Goal: Transaction & Acquisition: Purchase product/service

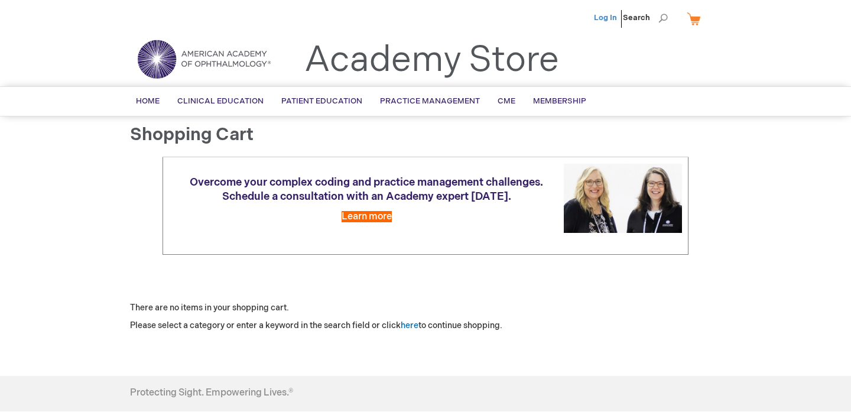
click at [600, 17] on link "Log In" at bounding box center [605, 17] width 23 height 9
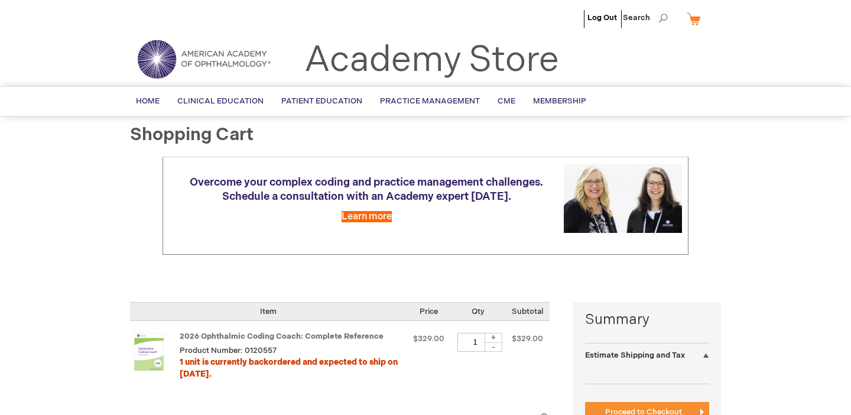
select select "US"
select select "52"
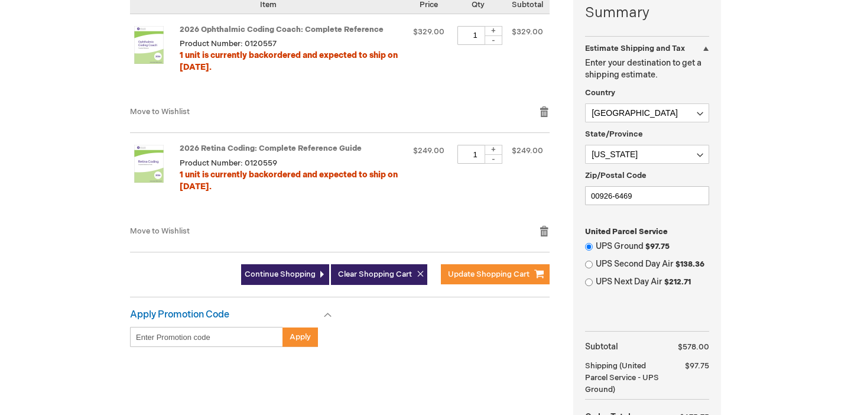
scroll to position [309, 0]
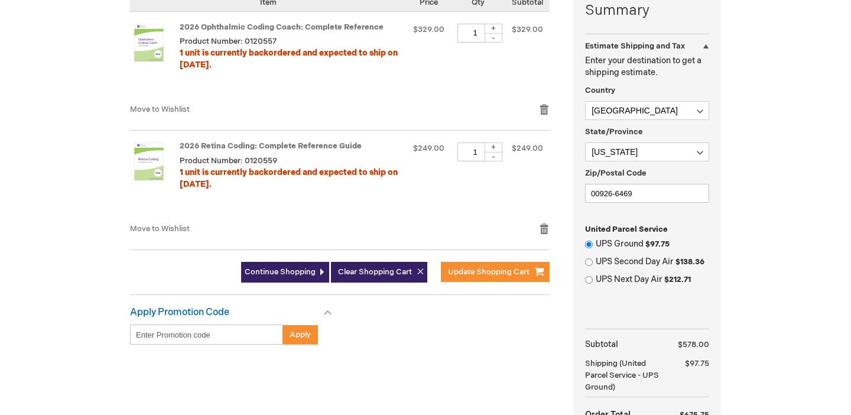
click at [206, 332] on input "Enter discount code" at bounding box center [206, 334] width 153 height 20
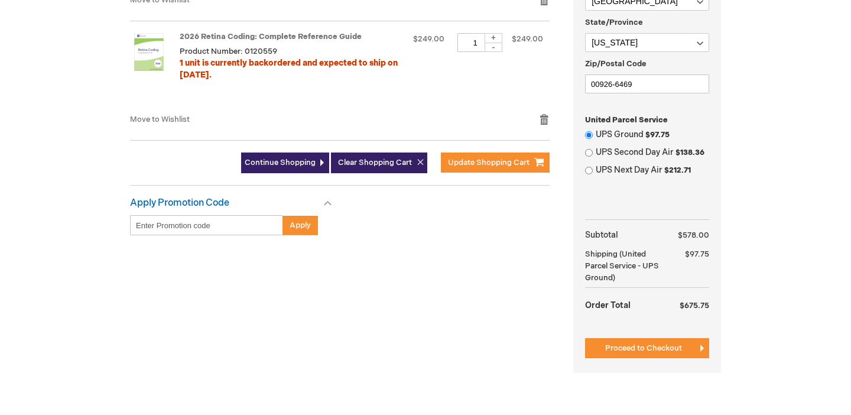
scroll to position [418, 0]
click at [655, 340] on button "Proceed to Checkout" at bounding box center [647, 348] width 124 height 20
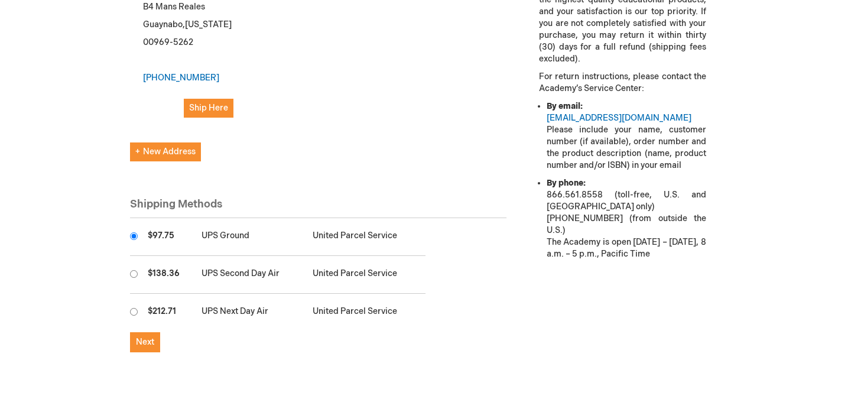
scroll to position [491, 0]
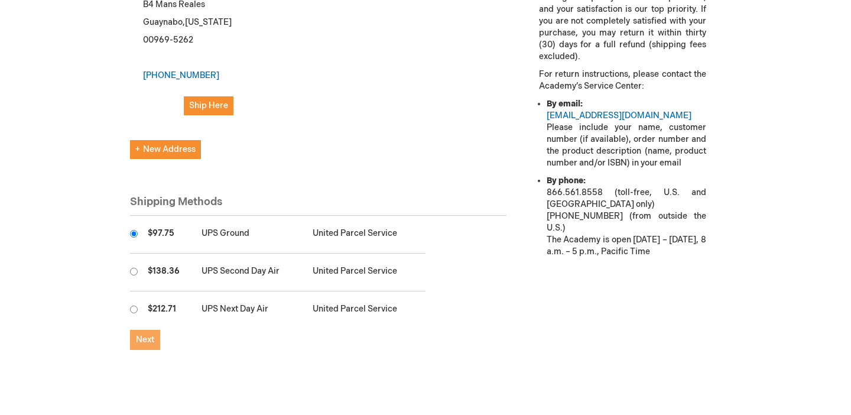
click at [157, 333] on button "Next" at bounding box center [145, 340] width 30 height 20
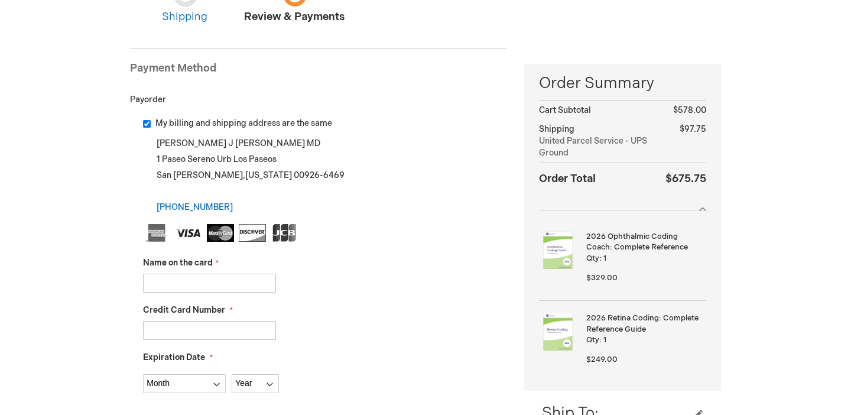
scroll to position [126, 0]
click at [196, 281] on input "Name on the card" at bounding box center [209, 281] width 133 height 19
type input "CARLOS J VIVES ALVARADO"
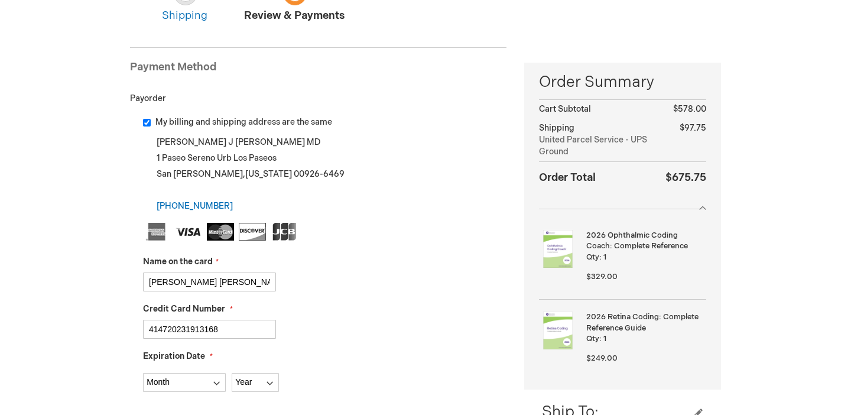
type input "4147202319131684"
select select "8"
select select "2028"
type input "4147202319131684"
type input "773"
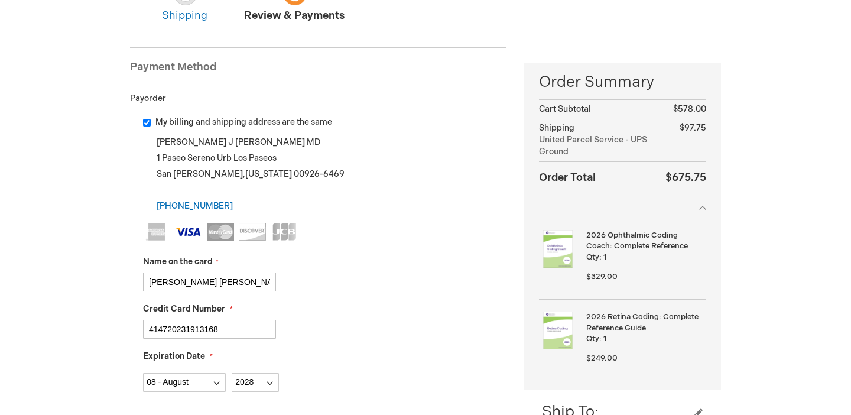
scroll to position [485, 0]
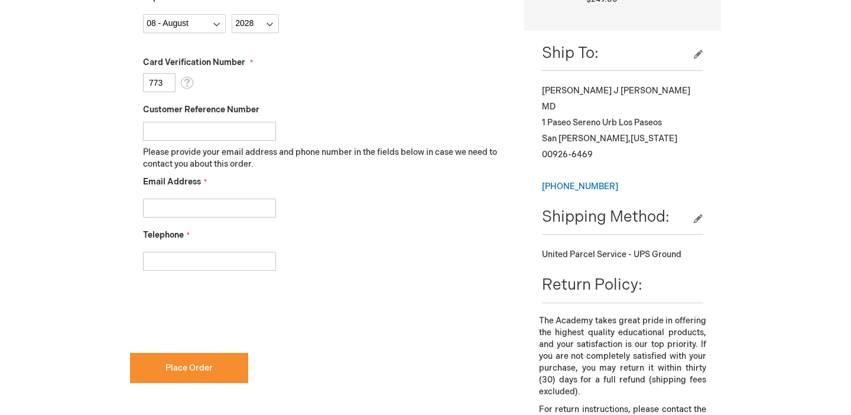
click at [186, 214] on input "Email Address" at bounding box center [209, 208] width 133 height 19
type input "ca"
type input "[PERSON_NAME][EMAIL_ADDRESS][PERSON_NAME][DOMAIN_NAME]"
type input "7874853480"
checkbox input "true"
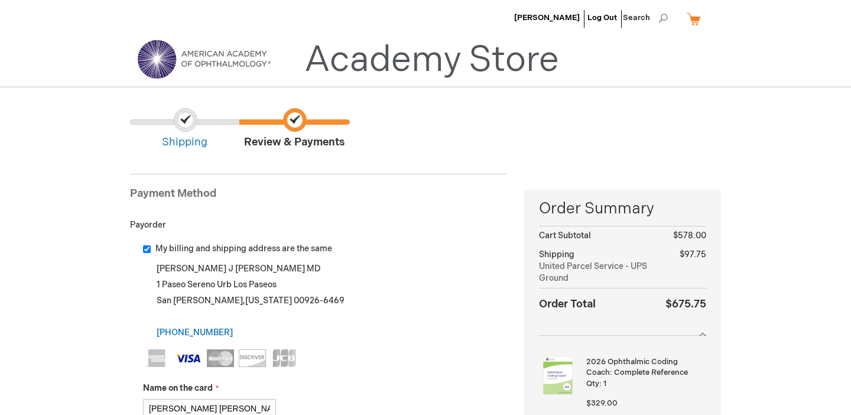
scroll to position [0, 0]
click at [181, 137] on span "Shipping" at bounding box center [184, 129] width 109 height 42
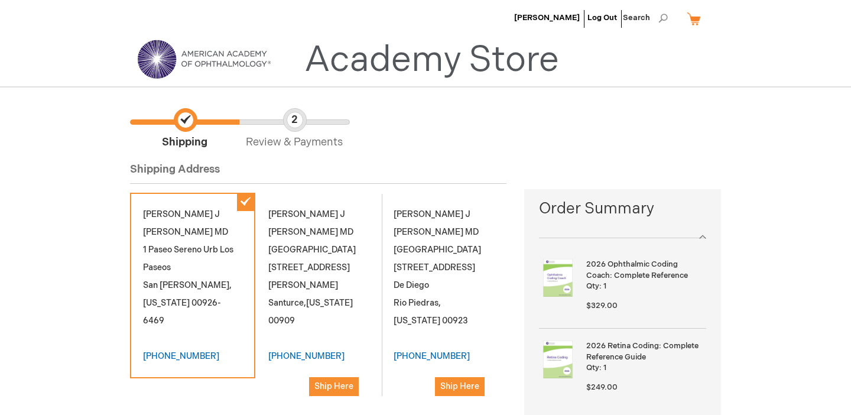
click at [698, 24] on link "My Cart" at bounding box center [698, 18] width 28 height 21
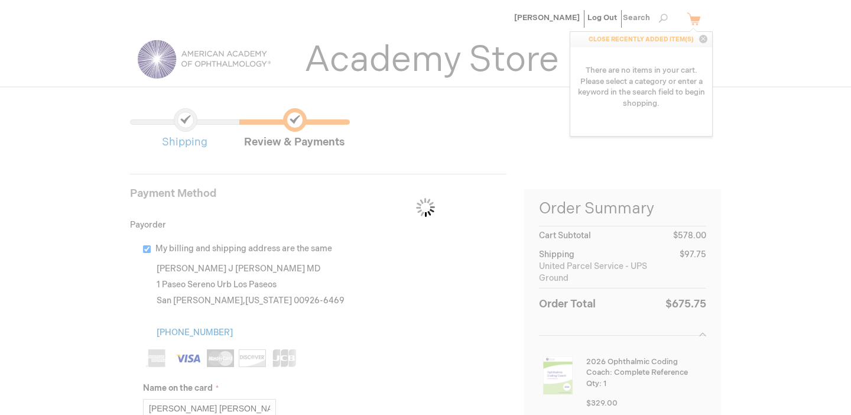
scroll to position [491, 0]
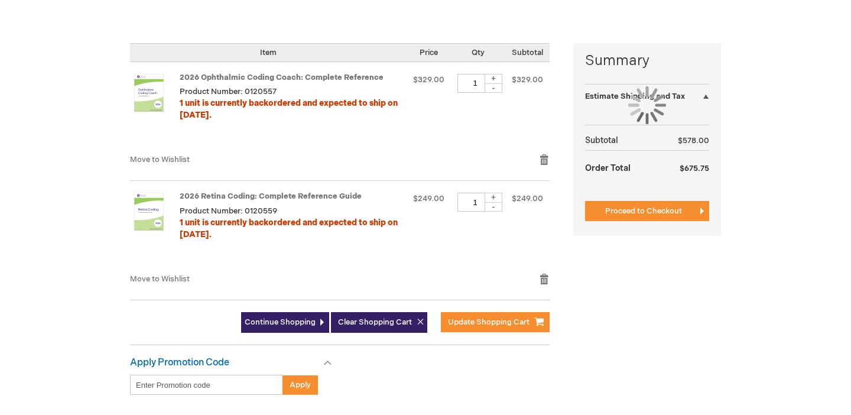
select select "US"
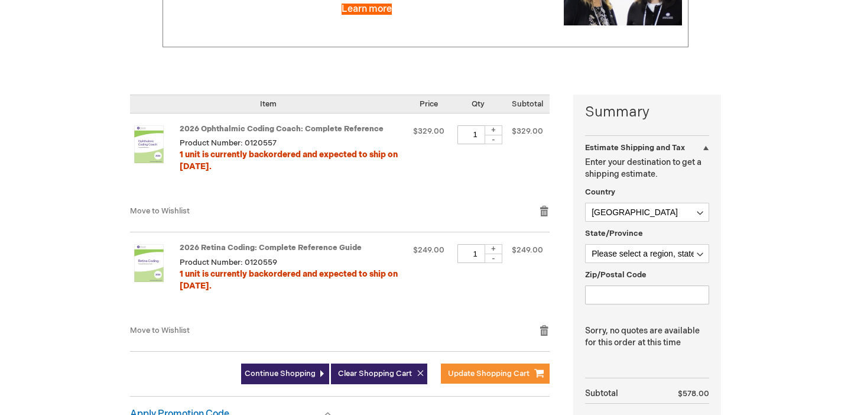
scroll to position [281, 0]
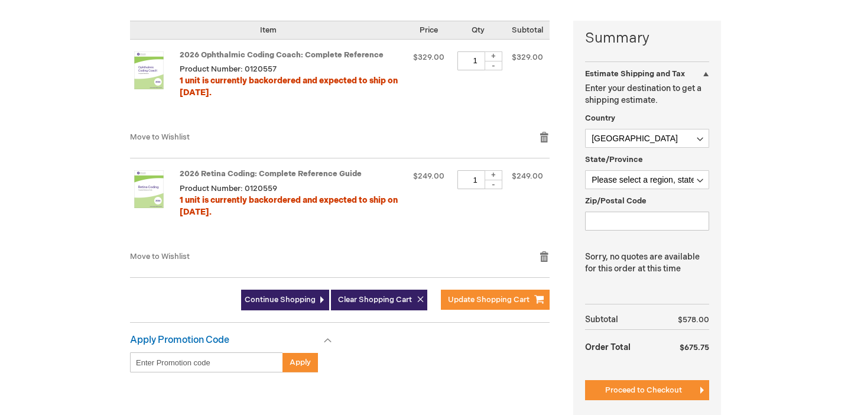
click at [0, 134] on div at bounding box center [0, 134] width 0 height 0
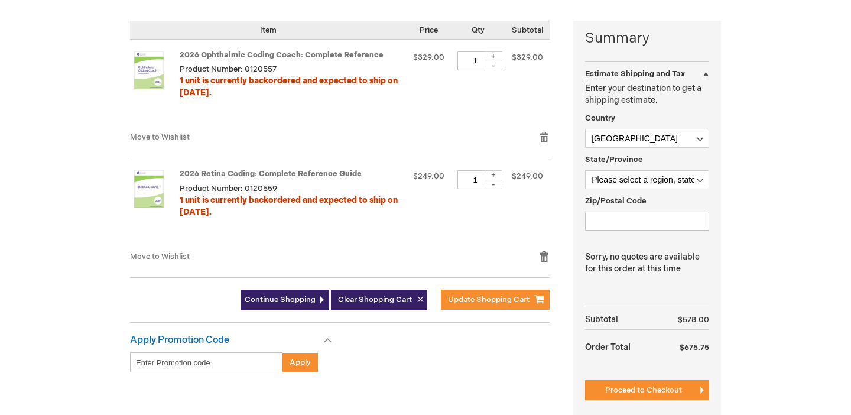
click at [0, 134] on div at bounding box center [0, 134] width 0 height 0
click at [209, 356] on input "Enter discount code" at bounding box center [206, 362] width 153 height 20
type input "WELCOME10"
click at [303, 370] on button "Apply" at bounding box center [299, 362] width 35 height 20
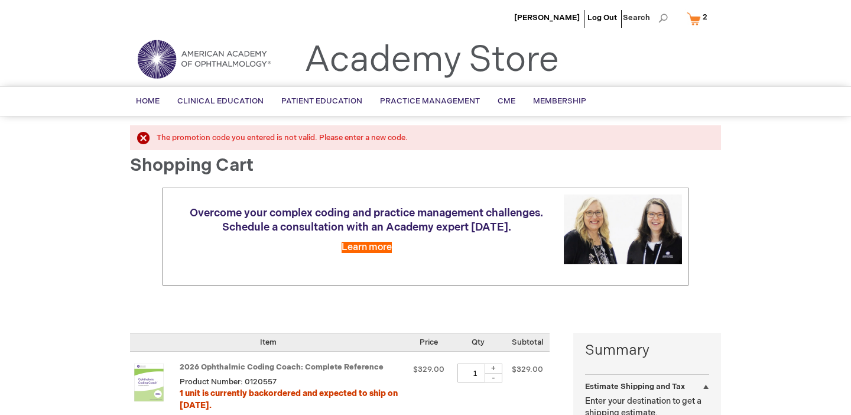
select select "US"
click at [0, 414] on div at bounding box center [0, 415] width 0 height 0
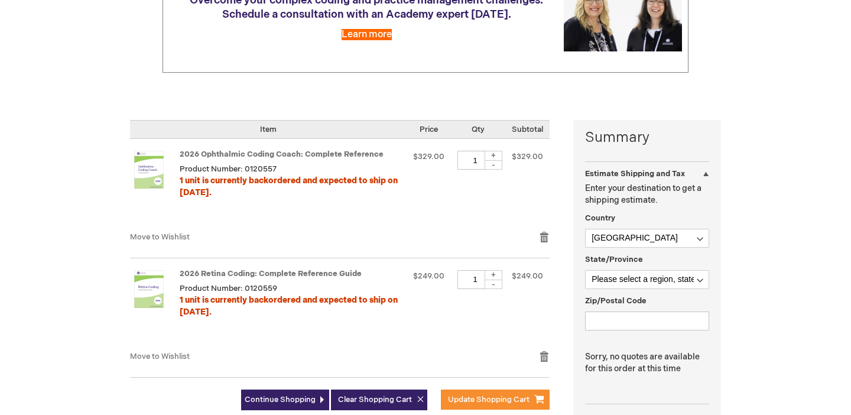
scroll to position [215, 0]
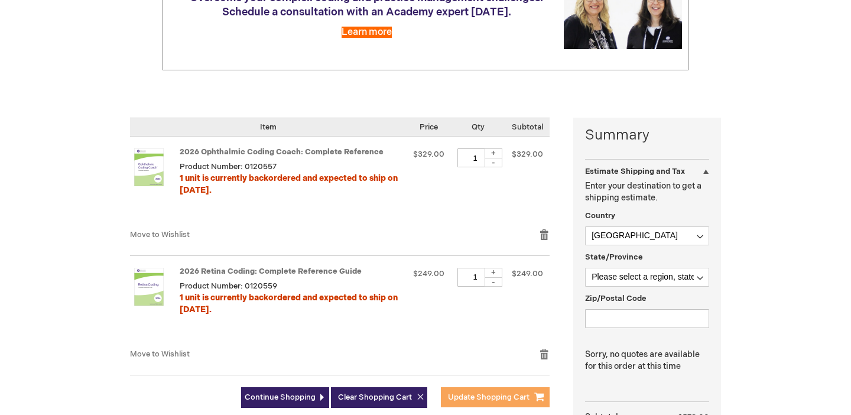
click at [483, 392] on span "Update Shopping Cart" at bounding box center [489, 396] width 82 height 9
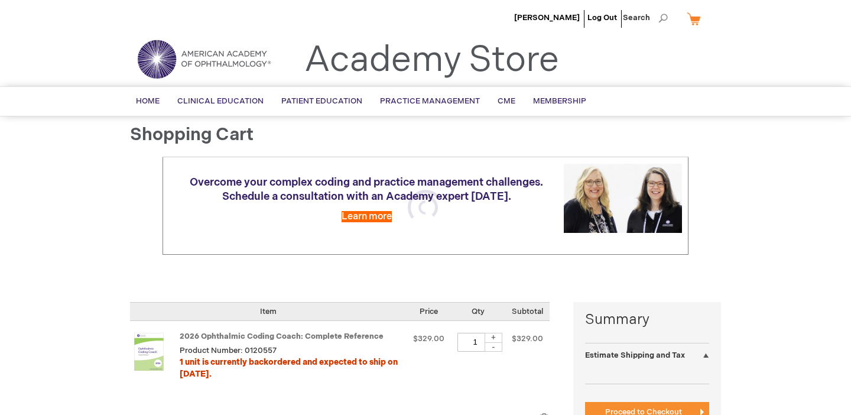
select select "US"
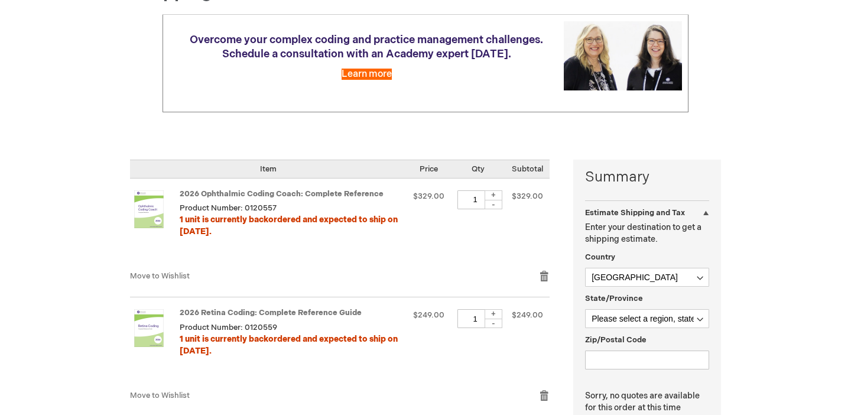
scroll to position [183, 0]
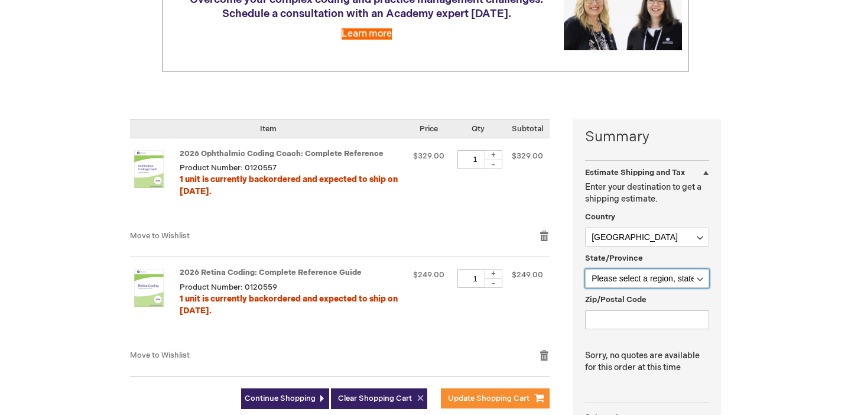
select select "52"
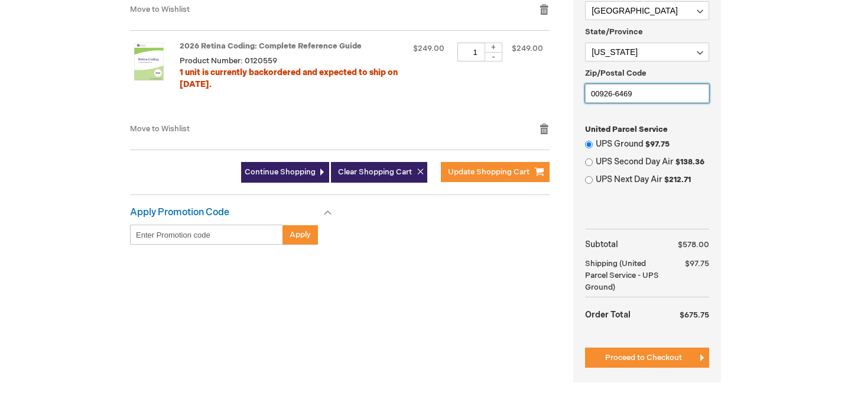
scroll to position [411, 0]
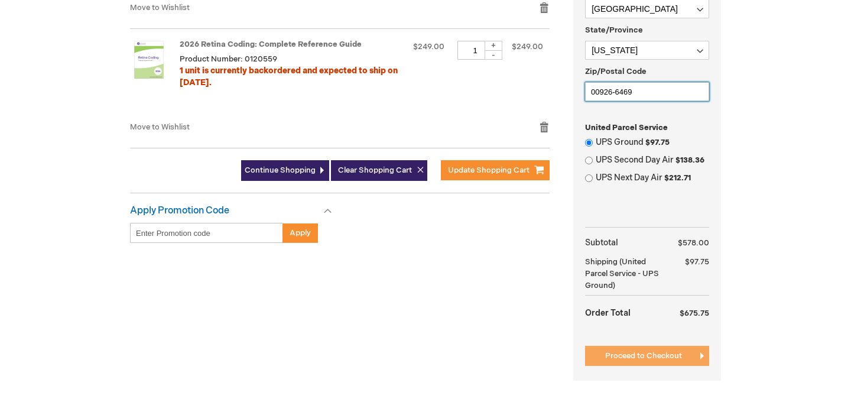
type input "00926-6469"
click at [641, 359] on span "Proceed to Checkout" at bounding box center [643, 355] width 77 height 9
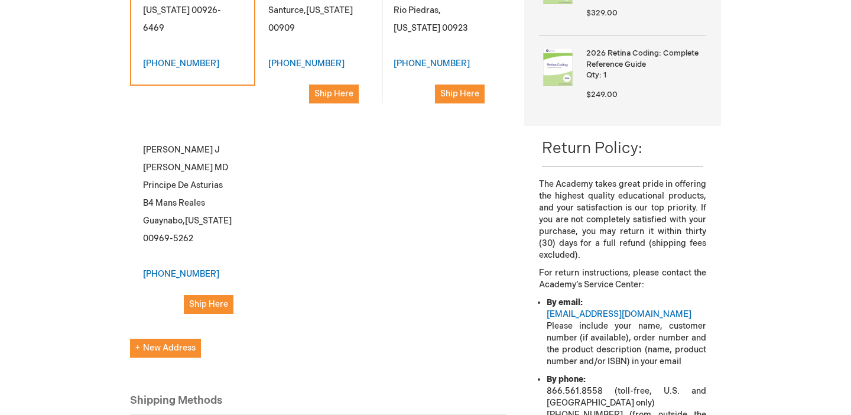
scroll to position [292, 0]
click at [177, 59] on link "[PHONE_NUMBER]" at bounding box center [181, 64] width 76 height 10
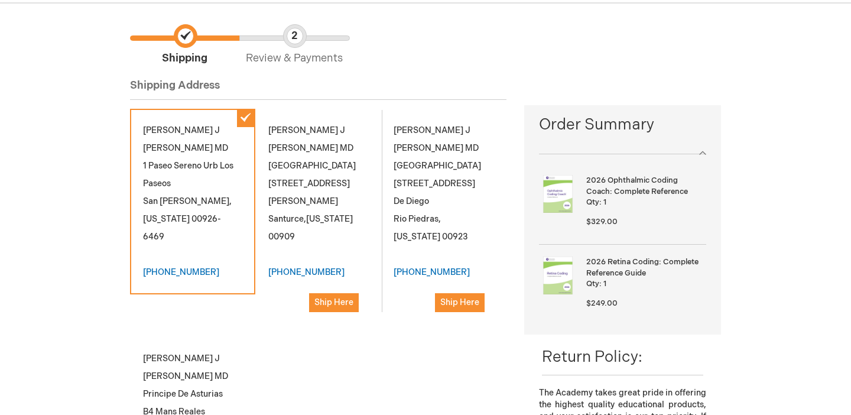
scroll to position [82, 0]
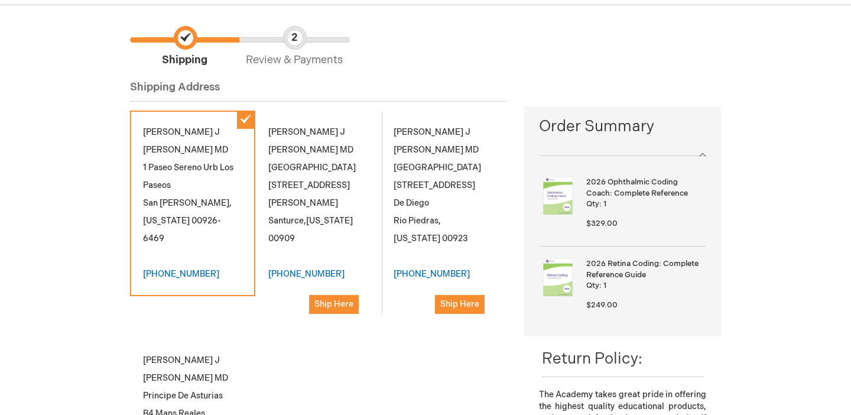
click at [199, 295] on div "[PERSON_NAME] MD 1 Paseo Sereno Urb [GEOGRAPHIC_DATA][PERSON_NAME] , [US_STATE]…" at bounding box center [318, 329] width 376 height 438
click at [186, 317] on div "Carlos J Vives-Alvarado MD 1 Paseo Sereno Urb Los Paseos San Juan , Puerto Rico…" at bounding box center [318, 329] width 376 height 438
click at [302, 41] on span "Review & Payments" at bounding box center [293, 47] width 109 height 42
click at [304, 129] on div "Carlos J Vives-Alvarado MD Pavia Medical Plaza Suite 210 Calle Dr. M. Pavia 611…" at bounding box center [317, 218] width 125 height 216
click at [304, 163] on div "Carlos J Vives-Alvarado MD Pavia Medical Plaza Suite 210 Calle Dr. M. Pavia 611…" at bounding box center [317, 218] width 125 height 216
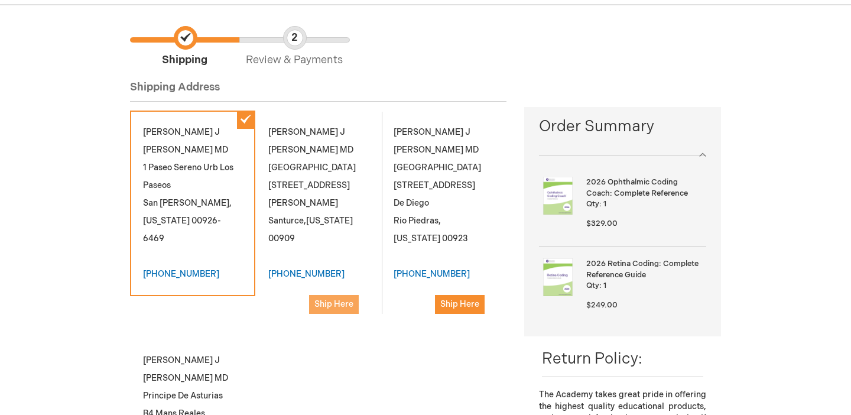
click at [334, 297] on button "Ship Here" at bounding box center [334, 304] width 50 height 19
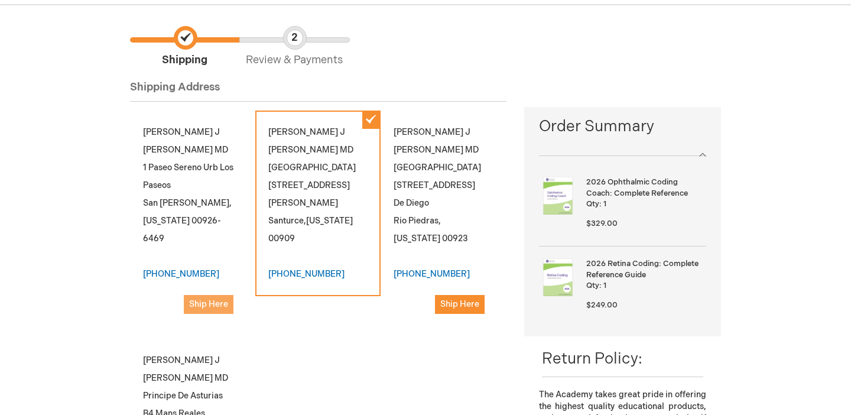
click at [201, 299] on span "Ship Here" at bounding box center [208, 304] width 39 height 10
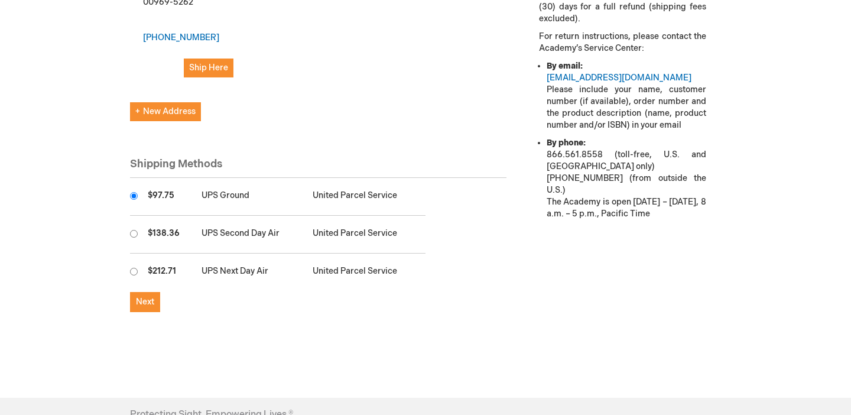
scroll to position [534, 0]
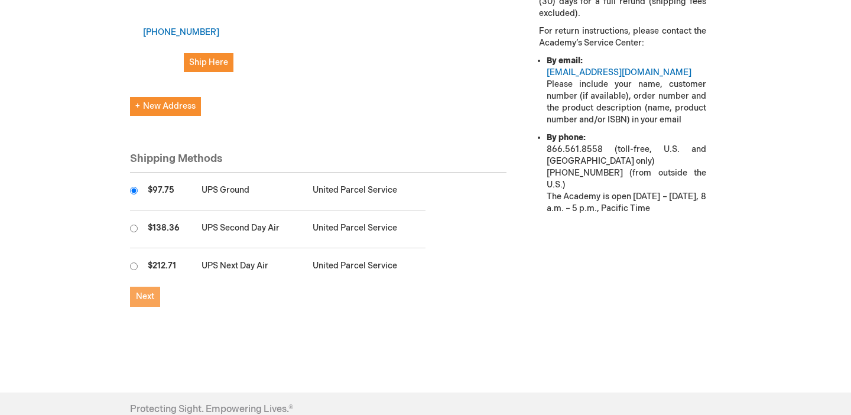
click at [157, 288] on button "Next" at bounding box center [145, 297] width 30 height 20
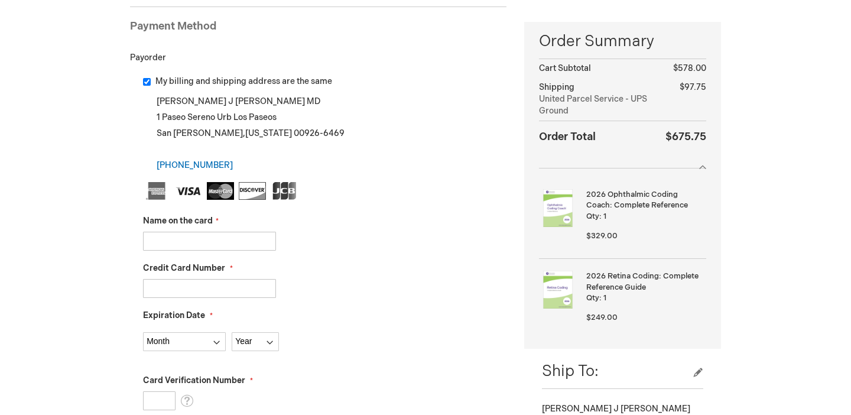
scroll to position [168, 0]
click at [233, 242] on input "Name on the card" at bounding box center [209, 240] width 133 height 19
type input "CARLOS J VIVES ALVARADO"
type input "4147202319131684"
select select "8"
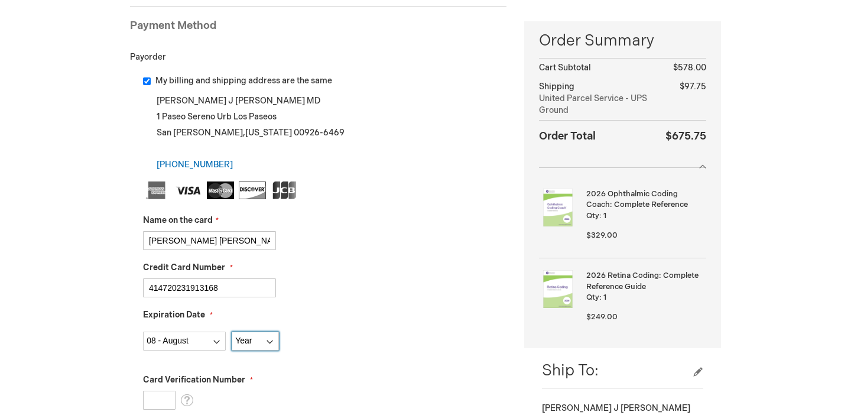
select select "2028"
type input "4147202319131684"
type input "773"
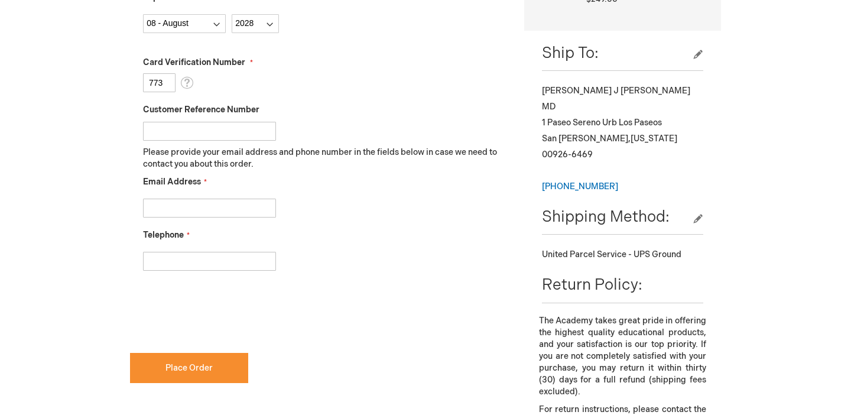
click at [199, 203] on input "Email Address" at bounding box center [209, 208] width 133 height 19
type input "carlos.vives@upr.edu"
type input "7874853480"
checkbox input "true"
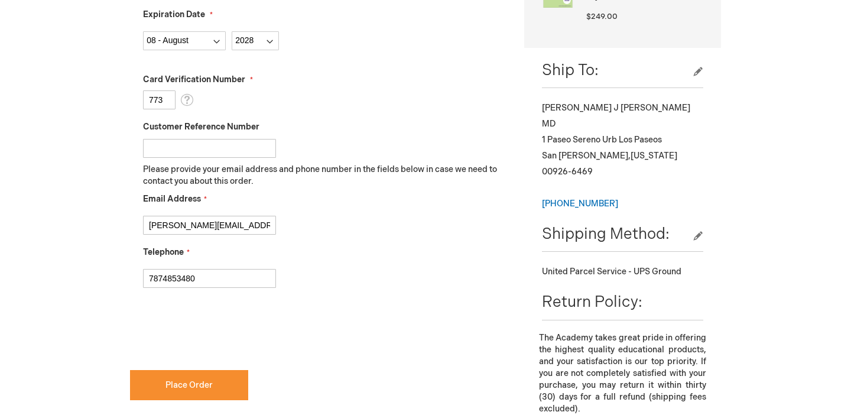
scroll to position [477, 0]
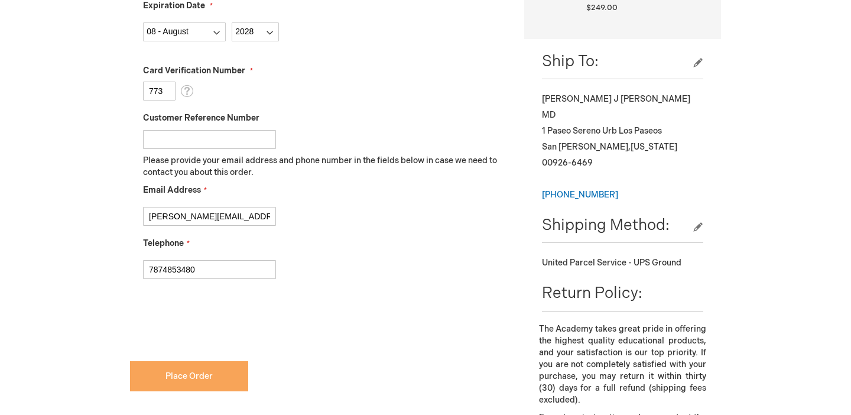
click at [195, 367] on button "Place Order" at bounding box center [189, 376] width 118 height 30
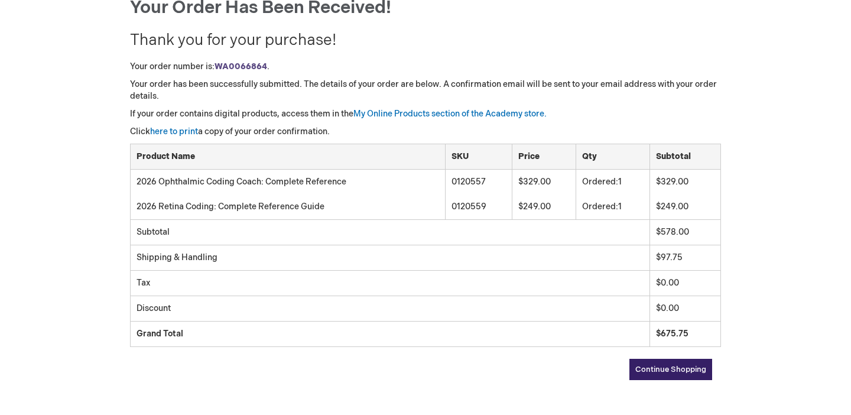
scroll to position [138, 0]
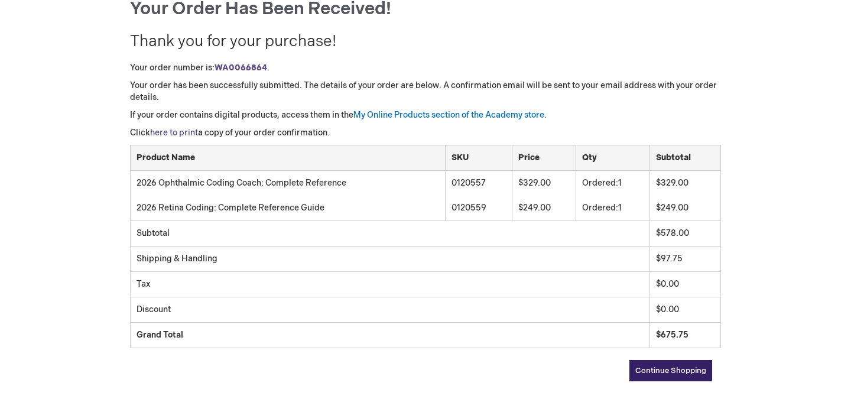
click at [174, 135] on link "here to print" at bounding box center [174, 133] width 48 height 10
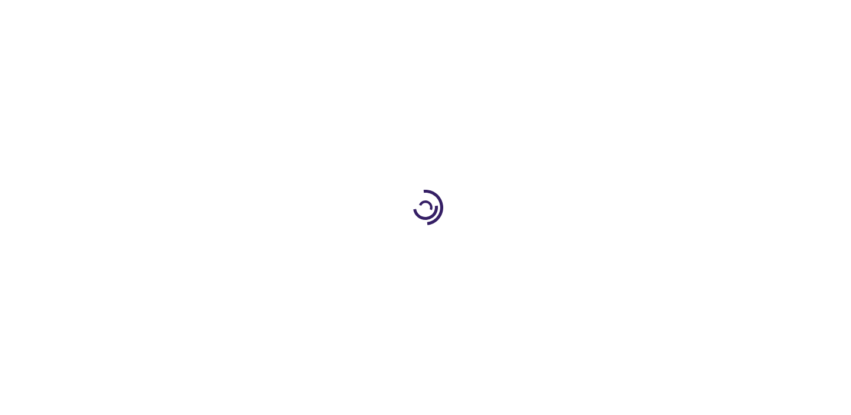
type input "0"
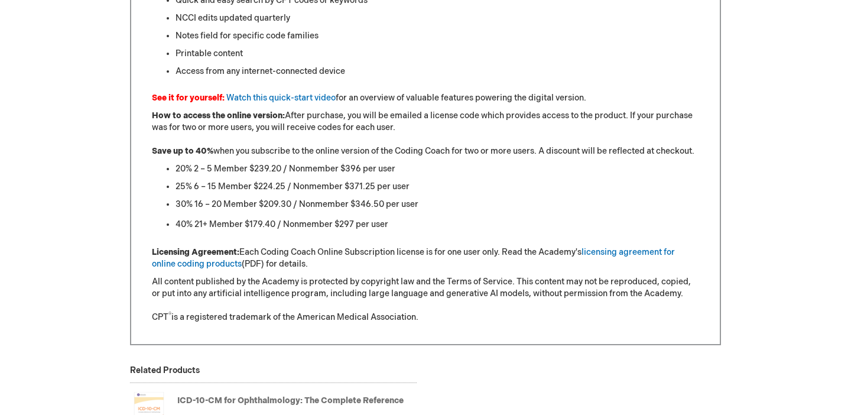
scroll to position [1066, 0]
